Goal: Information Seeking & Learning: Find specific fact

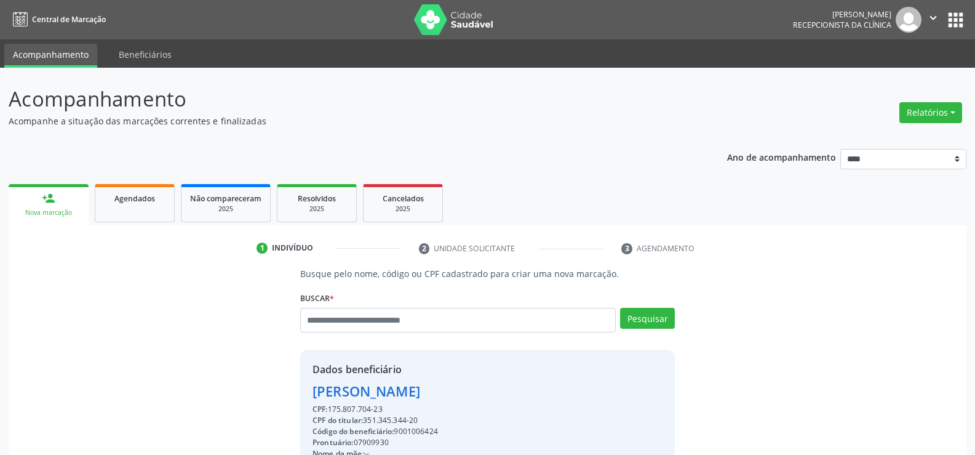
scroll to position [185, 0]
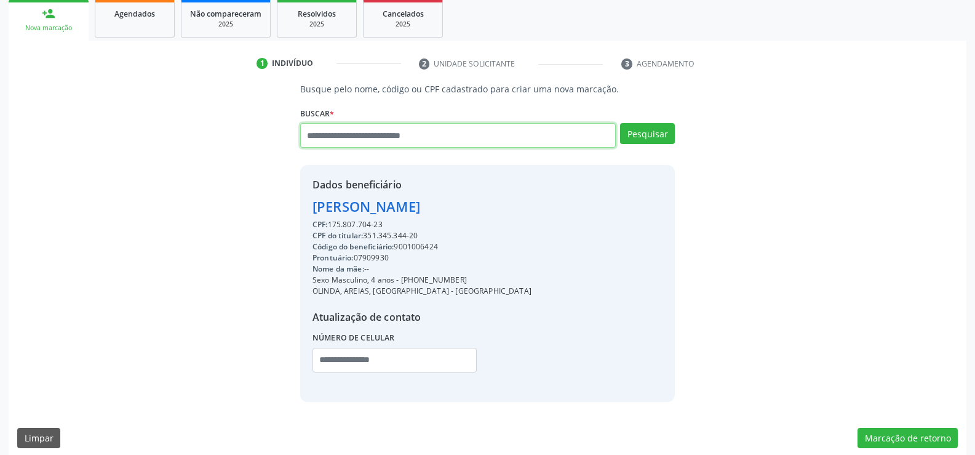
click at [365, 134] on input "text" at bounding box center [458, 135] width 316 height 25
type input "**********"
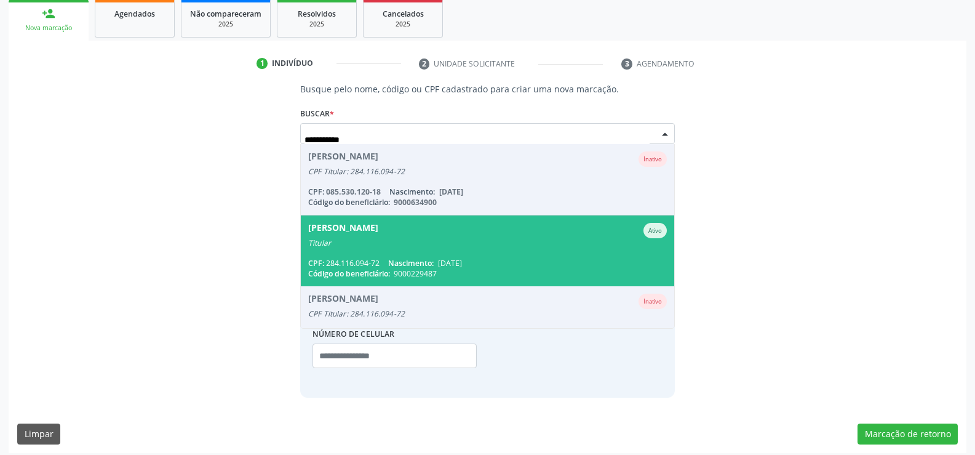
click at [418, 269] on span "9000229487" at bounding box center [415, 273] width 43 height 10
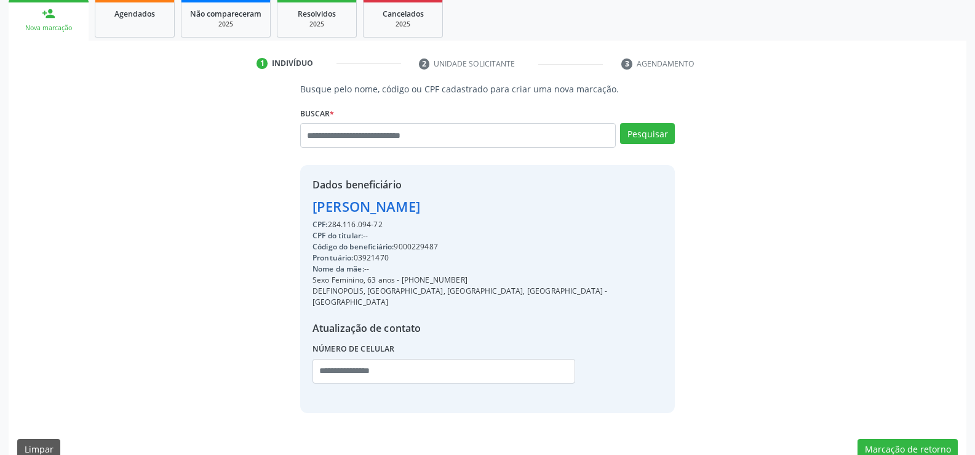
drag, startPoint x: 316, startPoint y: 205, endPoint x: 407, endPoint y: 226, distance: 93.4
click at [407, 226] on div "Dados beneficiário [PERSON_NAME] CPF: 284.116.094-72 CPF do titular: -- Código …" at bounding box center [488, 288] width 350 height 223
copy div "[PERSON_NAME] CPF: 284.116.094-72"
click at [400, 137] on input "text" at bounding box center [458, 135] width 316 height 25
type input "**********"
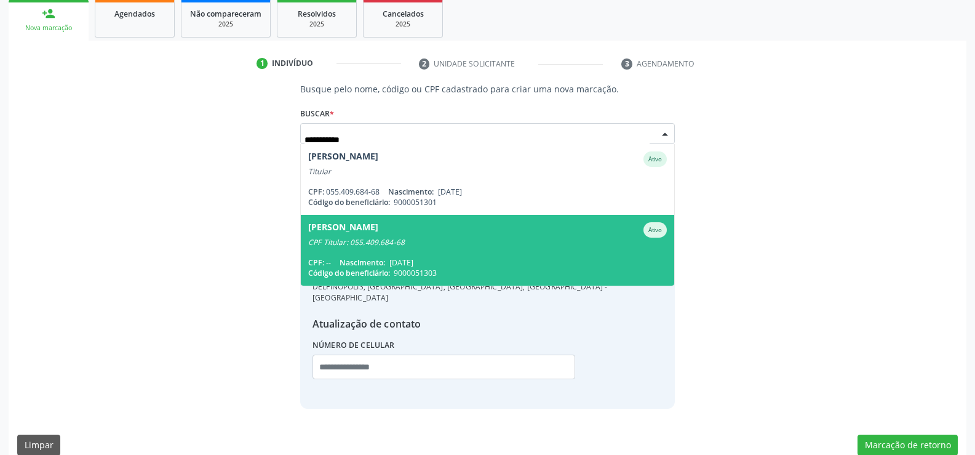
click at [490, 246] on div "CPF Titular: 055.409.684-68" at bounding box center [487, 242] width 359 height 10
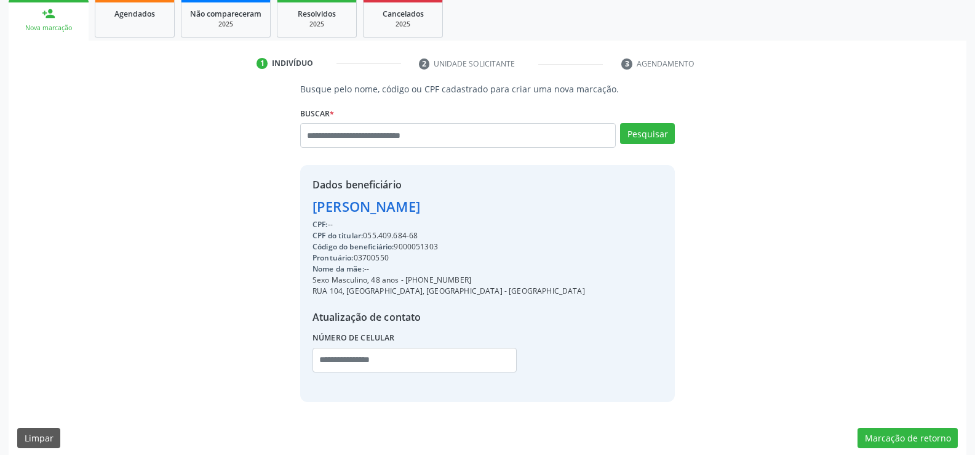
drag, startPoint x: 312, startPoint y: 209, endPoint x: 441, endPoint y: 233, distance: 131.4
click at [441, 233] on div "Dados beneficiário [PERSON_NAME] CPF: -- CPF do titular: 055.409.684-68 Código …" at bounding box center [449, 283] width 273 height 212
copy div "[PERSON_NAME] CPF: -- CPF do titular: 055.409.684-68"
